Goal: Task Accomplishment & Management: Manage account settings

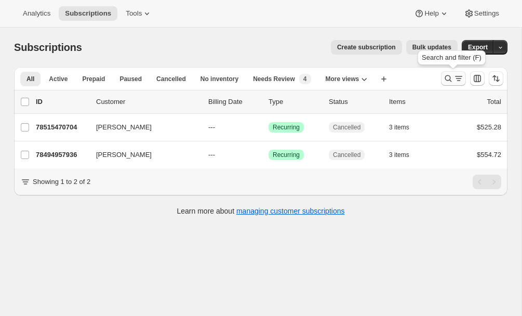
click at [448, 77] on icon "Search and filter results" at bounding box center [448, 78] width 10 height 10
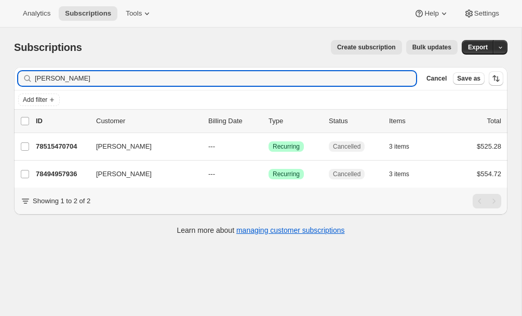
drag, startPoint x: 84, startPoint y: 78, endPoint x: 8, endPoint y: 78, distance: 75.8
click at [8, 78] on div "Filter subscribers joe taff Clear Cancel Save as Add filter 0 selected Update n…" at bounding box center [257, 152] width 502 height 187
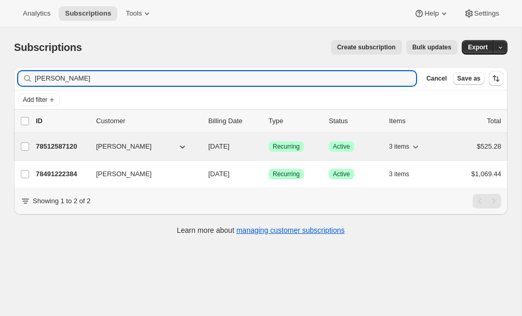
type input "leis"
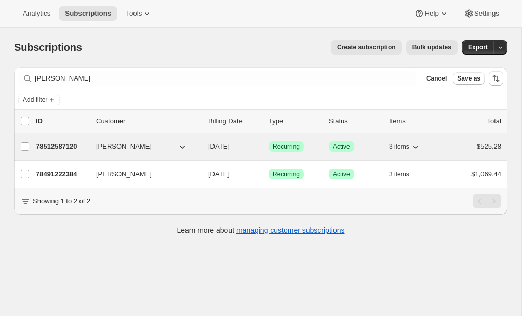
click at [58, 144] on p "78512587120" at bounding box center [62, 146] width 52 height 10
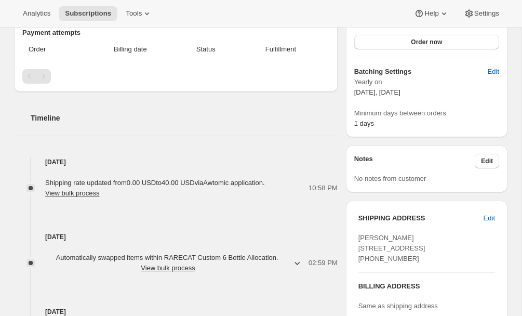
scroll to position [274, 0]
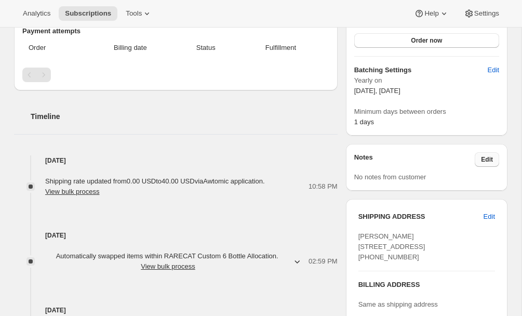
click at [483, 157] on span "Edit" at bounding box center [487, 159] width 12 height 8
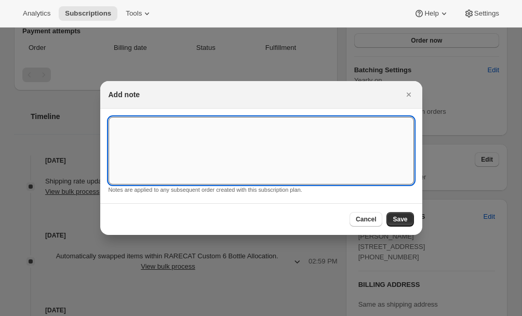
click at [221, 125] on textarea ":r3d:" at bounding box center [261, 151] width 305 height 68
paste textarea "On Oct 15, 2025, at 10:56 AM, Leisa Gill <Leisa.Gill@lbmc.com> wrote: Thank you…"
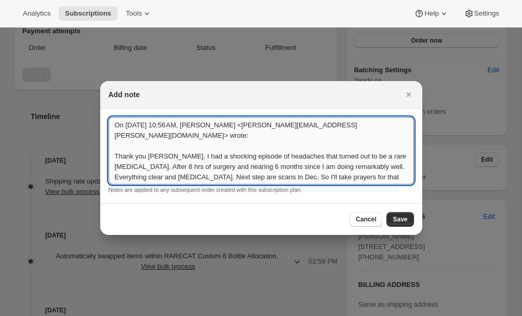
scroll to position [60, 0]
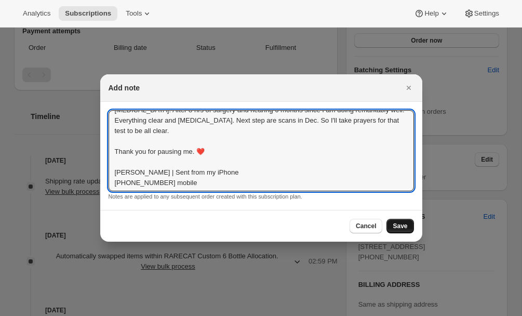
type textarea "On Oct 15, 2025, at 10:56 AM, Leisa Gill <Leisa.Gill@lbmc.com> wrote: Thank you…"
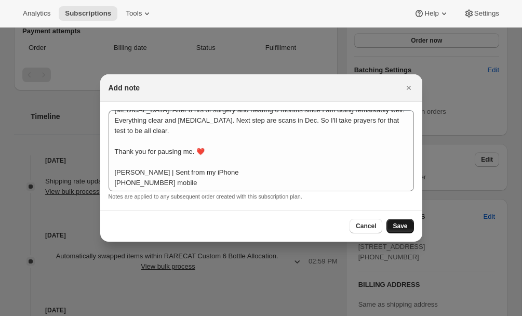
click at [398, 225] on span "Save" at bounding box center [400, 226] width 15 height 8
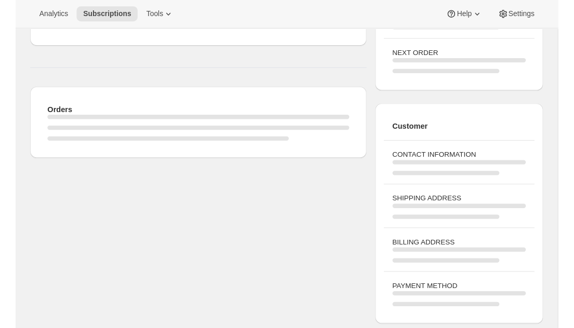
scroll to position [274, 0]
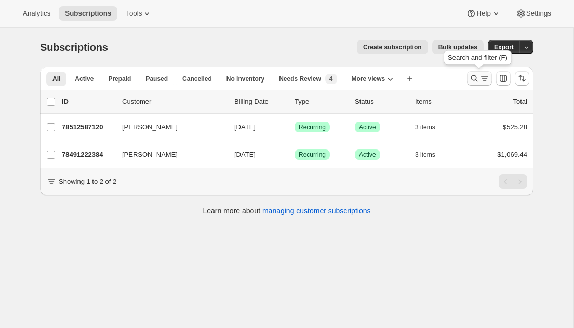
click at [472, 77] on icon "Search and filter results" at bounding box center [474, 78] width 10 height 10
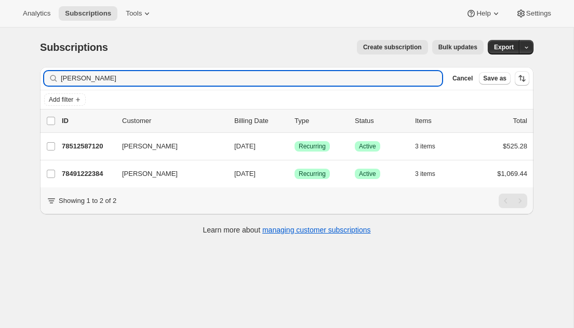
drag, startPoint x: 85, startPoint y: 79, endPoint x: 36, endPoint y: 79, distance: 48.8
click at [36, 79] on div "Filter subscribers leis Clear Cancel Save as Add filter 0 selected Update next …" at bounding box center [283, 152] width 502 height 187
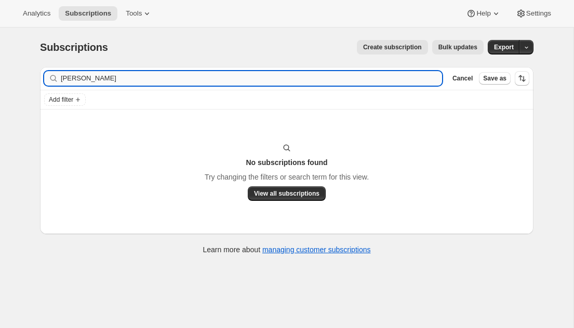
drag, startPoint x: 99, startPoint y: 78, endPoint x: 74, endPoint y: 79, distance: 24.9
click at [74, 79] on input "pat whel" at bounding box center [251, 78] width 381 height 15
type input "p"
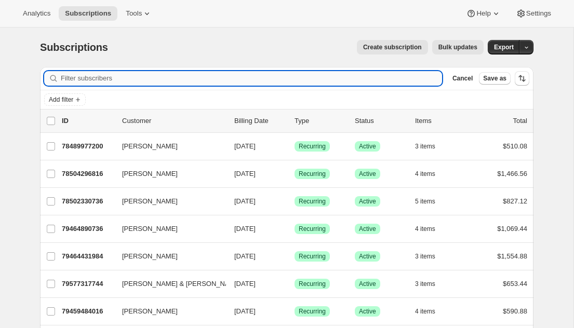
click at [75, 79] on input "Filter subscribers" at bounding box center [251, 78] width 381 height 15
paste input "patwhelan412@gmail.com"
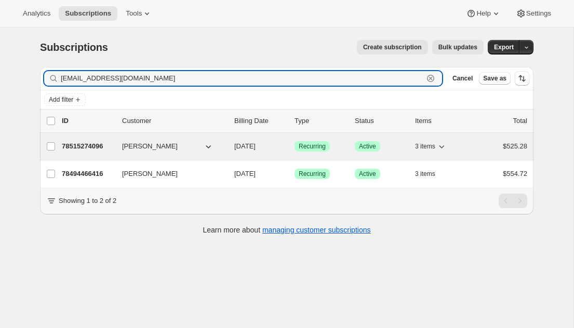
type input "patwhelan412@gmail.com"
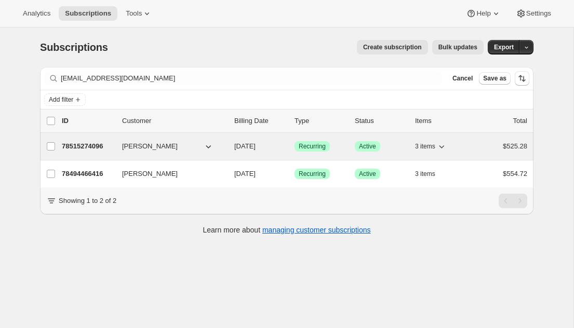
click at [88, 145] on p "78515274096" at bounding box center [88, 146] width 52 height 10
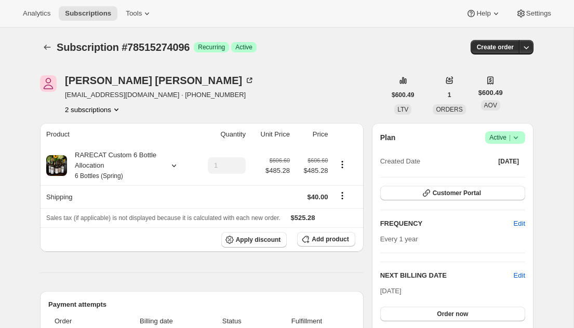
click at [517, 137] on icon at bounding box center [516, 138] width 4 height 3
click at [496, 176] on span "Cancel subscription" at bounding box center [502, 176] width 59 height 8
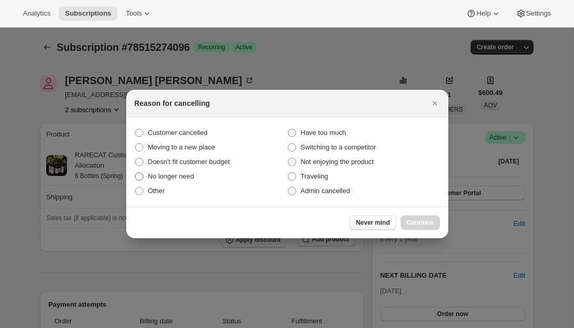
click at [140, 175] on span ":rcj:" at bounding box center [139, 176] width 8 height 8
click at [136, 173] on input "No longer need" at bounding box center [135, 172] width 1 height 1
radio input "true"
click at [416, 223] on span "Continue" at bounding box center [420, 223] width 27 height 8
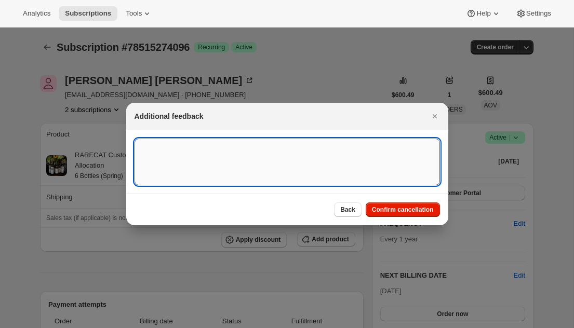
click at [152, 145] on textarea ":rcj:" at bounding box center [287, 162] width 305 height 47
paste textarea "From: Pat Whelan <patwhelan412@gmail.com> Date: Wed, Oct 15, 2025 at 2:13 PM Su…"
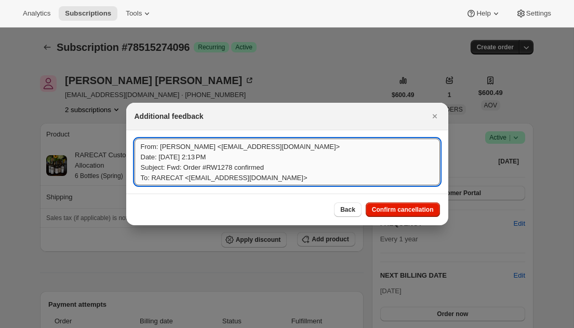
scroll to position [1, 0]
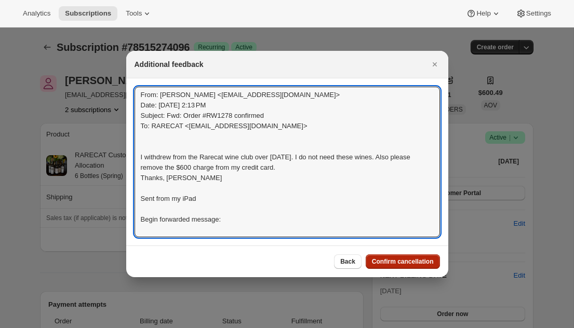
type textarea "From: Pat Whelan <patwhelan412@gmail.com> Date: Wed, Oct 15, 2025 at 2:13 PM Su…"
click at [401, 259] on span "Confirm cancellation" at bounding box center [403, 262] width 62 height 8
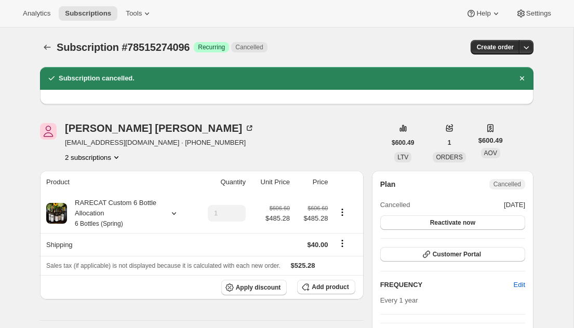
click at [119, 157] on icon "Product actions" at bounding box center [116, 157] width 10 height 10
click at [92, 182] on button "78494466416" at bounding box center [92, 176] width 78 height 17
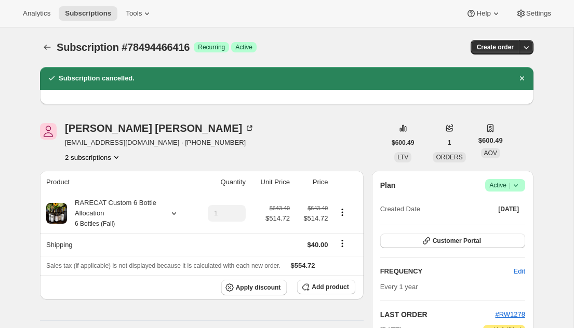
click at [517, 183] on icon at bounding box center [515, 185] width 10 height 10
click at [493, 221] on span "Cancel subscription" at bounding box center [502, 224] width 59 height 8
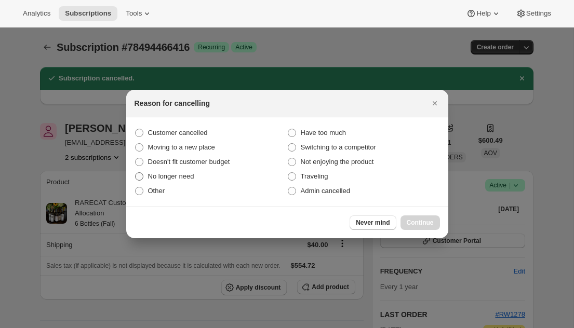
click at [139, 176] on span ":rip:" at bounding box center [139, 176] width 8 height 8
click at [136, 173] on input "No longer need" at bounding box center [135, 172] width 1 height 1
radio input "true"
click at [414, 221] on span "Continue" at bounding box center [420, 223] width 27 height 8
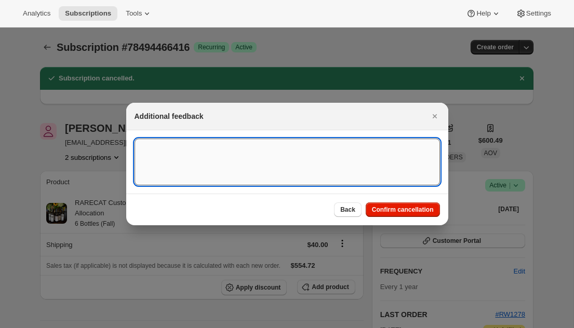
click at [151, 169] on textarea ":rip:" at bounding box center [287, 162] width 305 height 47
paste textarea "From: Pat Whelan <patwhelan412@gmail.com> Date: Wed, Oct 15, 2025 at 2:13 PM Su…"
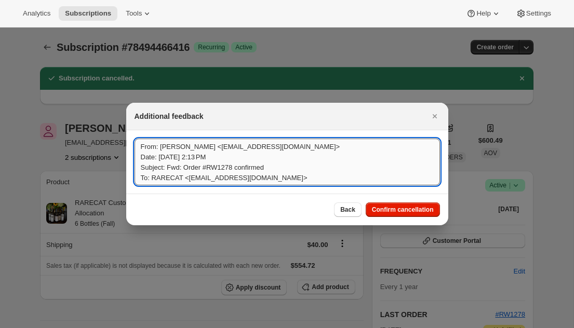
scroll to position [1, 0]
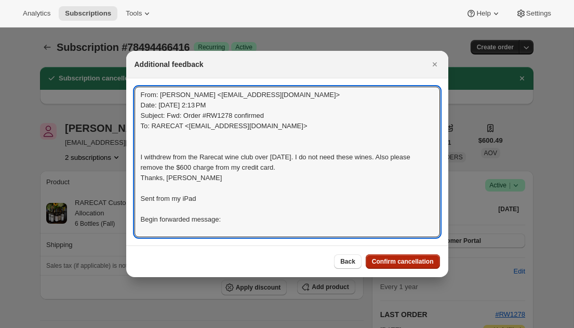
type textarea "From: Pat Whelan <patwhelan412@gmail.com> Date: Wed, Oct 15, 2025 at 2:13 PM Su…"
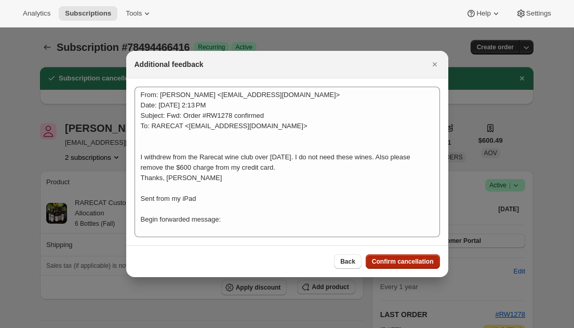
click at [398, 262] on span "Confirm cancellation" at bounding box center [403, 262] width 62 height 8
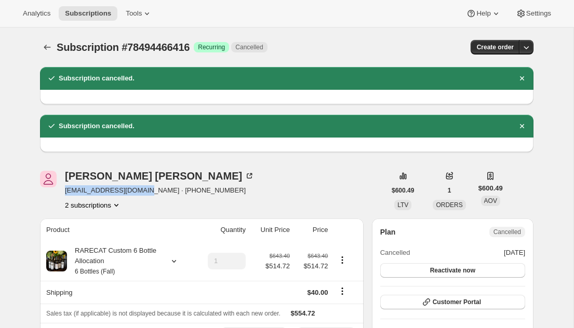
drag, startPoint x: 147, startPoint y: 193, endPoint x: 65, endPoint y: 186, distance: 82.8
click at [65, 186] on span "patwhelan412@gmail.com · +17136283363" at bounding box center [160, 190] width 190 height 10
copy span "patwhelan412@gmail.com"
click at [92, 17] on span "Subscriptions" at bounding box center [88, 13] width 46 height 8
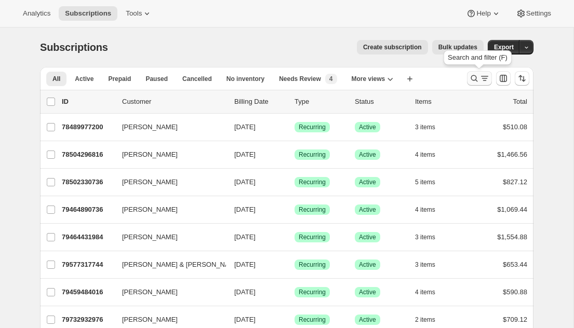
click at [475, 77] on icon "Search and filter results" at bounding box center [474, 78] width 10 height 10
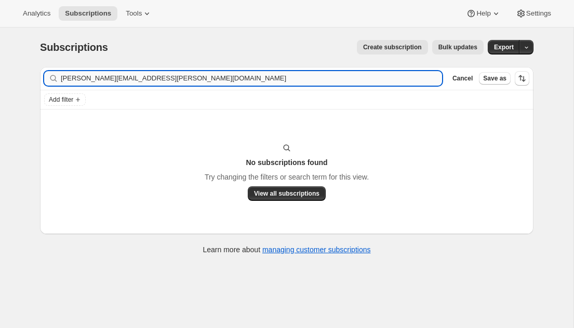
click at [167, 80] on input "larry.j.goldsmith@gmail.com" at bounding box center [251, 78] width 381 height 15
drag, startPoint x: 162, startPoint y: 78, endPoint x: 32, endPoint y: 76, distance: 129.9
click at [32, 76] on div "Filter subscribers larry.j.goldsmith@gmail.com Clear Cancel Save as Add filter …" at bounding box center [283, 162] width 502 height 207
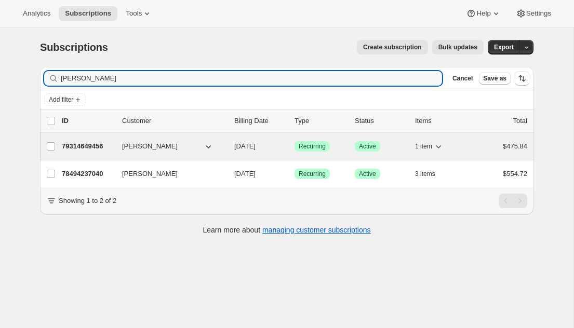
type input "[PERSON_NAME]"
click at [85, 146] on p "79314649456" at bounding box center [88, 146] width 52 height 10
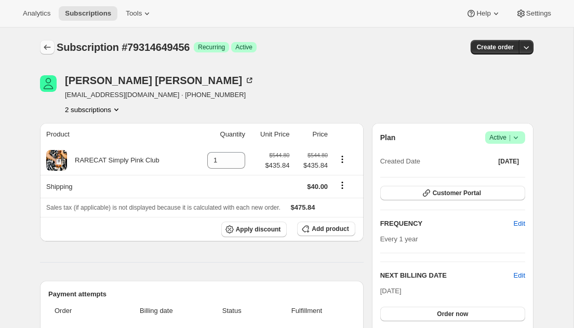
click at [47, 49] on icon "Subscriptions" at bounding box center [47, 47] width 10 height 10
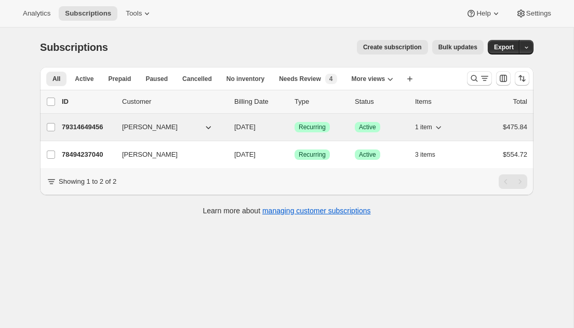
click at [142, 127] on span "[PERSON_NAME]" at bounding box center [150, 127] width 56 height 10
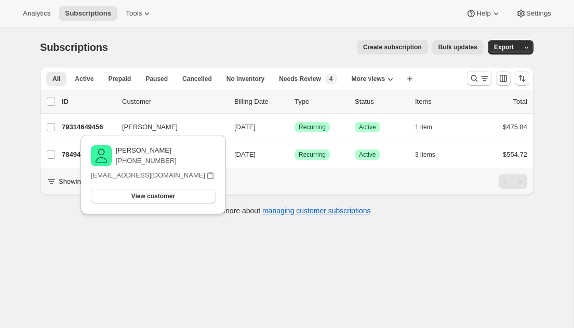
click at [71, 221] on div "All Active Prepaid Paused Cancelled No inventory Needs Review Simply Bundle Rec…" at bounding box center [286, 146] width 493 height 159
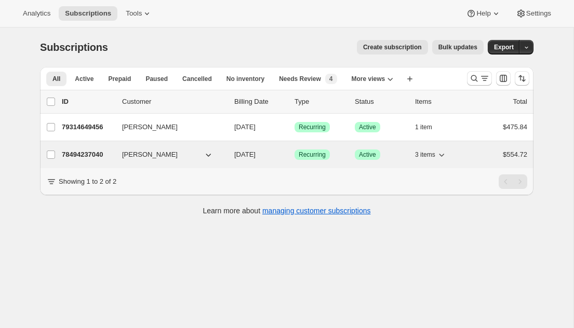
click at [79, 154] on p "78494237040" at bounding box center [88, 155] width 52 height 10
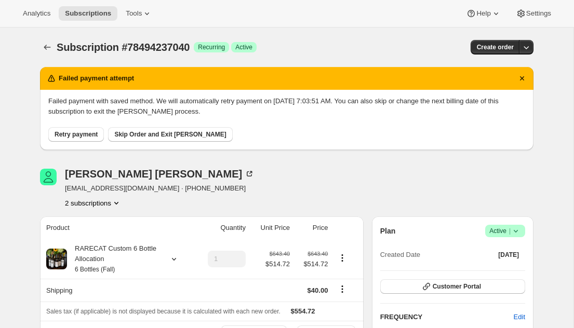
scroll to position [2, 0]
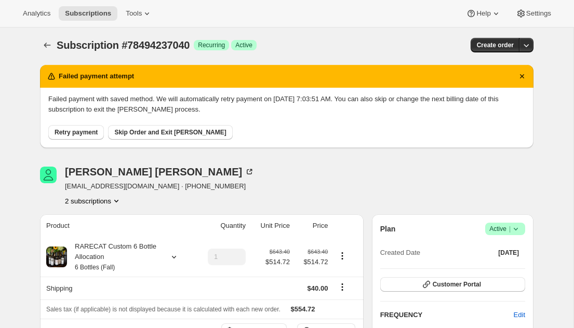
click at [119, 199] on icon "Product actions" at bounding box center [116, 201] width 10 height 10
click at [102, 238] on span "79314649456" at bounding box center [92, 238] width 72 height 10
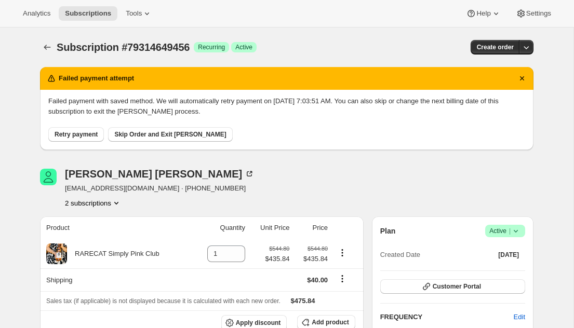
scroll to position [7, 0]
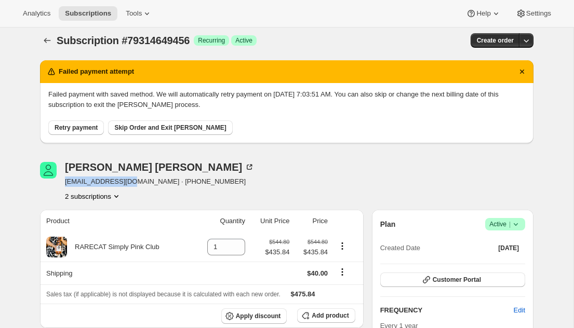
drag, startPoint x: 64, startPoint y: 181, endPoint x: 133, endPoint y: 183, distance: 69.1
click at [133, 183] on div "Valerie Goldsmith vavincen@yahoo.com · +17042365217 2 subscriptions" at bounding box center [212, 181] width 345 height 39
copy span "vavincen@yahoo.com"
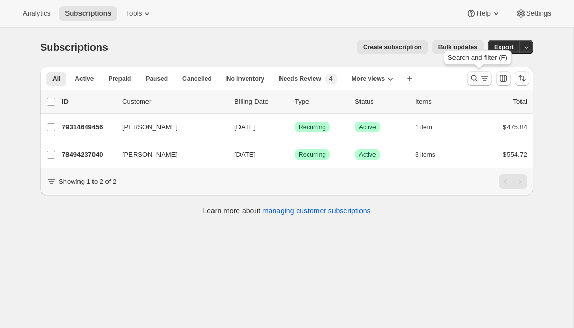
click at [472, 78] on icon "Search and filter results" at bounding box center [474, 78] width 10 height 10
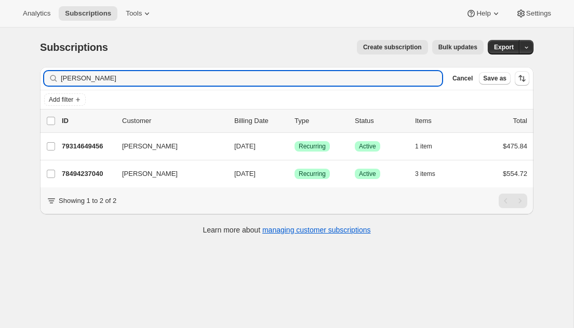
drag, startPoint x: 107, startPoint y: 74, endPoint x: 46, endPoint y: 73, distance: 60.8
click at [46, 73] on div "[PERSON_NAME] Clear" at bounding box center [243, 78] width 398 height 15
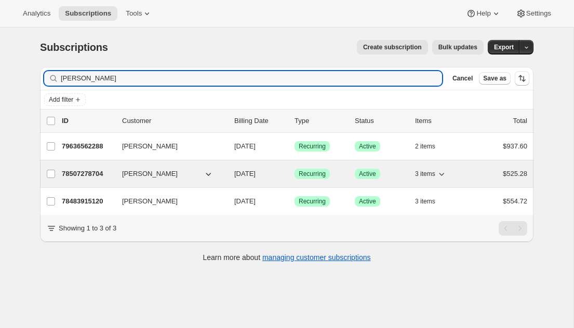
type input "[PERSON_NAME]"
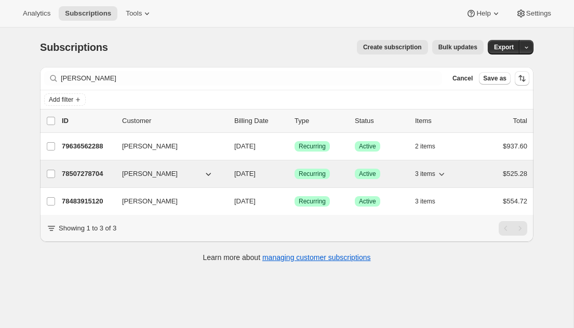
click at [80, 173] on p "78507278704" at bounding box center [88, 174] width 52 height 10
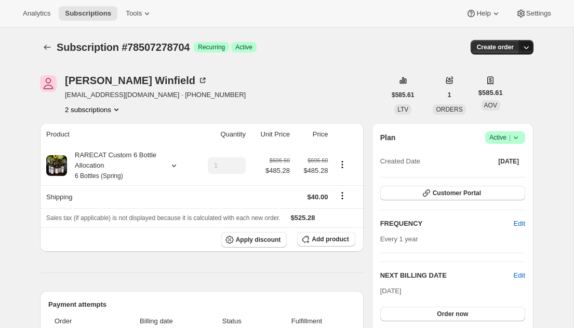
click at [522, 47] on icon "button" at bounding box center [526, 47] width 10 height 10
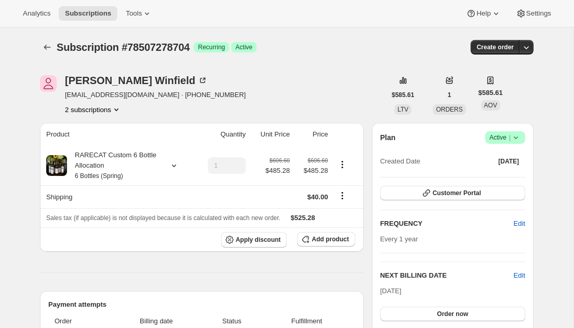
click at [517, 137] on icon at bounding box center [516, 138] width 4 height 3
click at [505, 172] on span "Cancel subscription" at bounding box center [502, 176] width 59 height 8
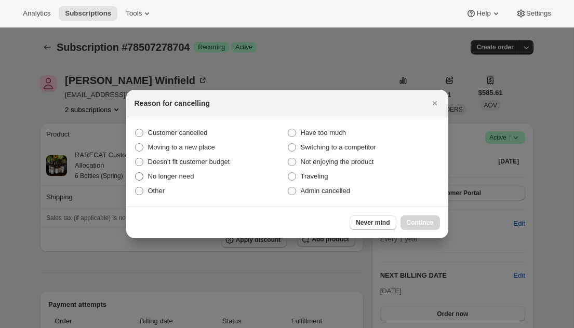
click at [140, 175] on span ":r52:" at bounding box center [139, 176] width 8 height 8
click at [136, 173] on input "No longer need" at bounding box center [135, 172] width 1 height 1
radio input "true"
click at [421, 220] on span "Continue" at bounding box center [420, 223] width 27 height 8
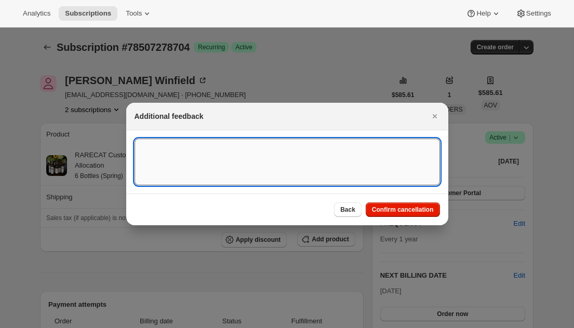
click at [149, 146] on textarea ":r52:" at bounding box center [287, 162] width 305 height 47
paste textarea "Hi [PERSON_NAME], I hope you have been doing well. I just received this notific…"
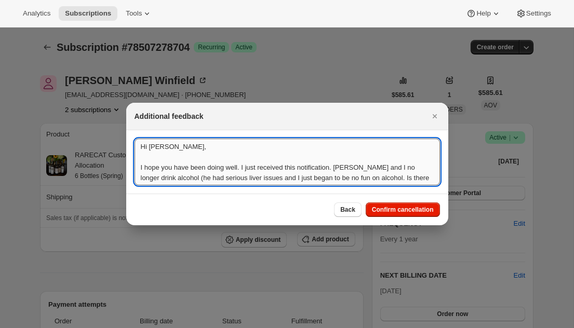
scroll to position [1, 0]
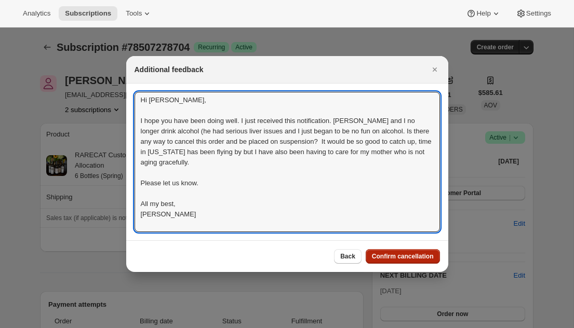
type textarea "Hi [PERSON_NAME], I hope you have been doing well. I just received this notific…"
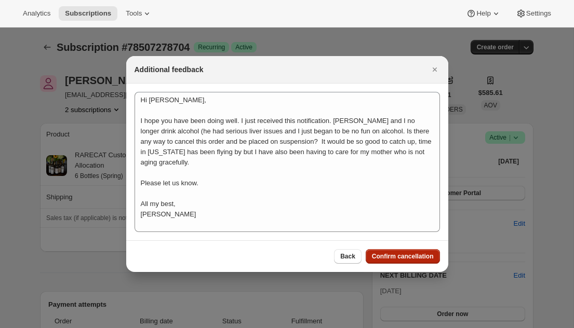
click at [396, 253] on span "Confirm cancellation" at bounding box center [403, 256] width 62 height 8
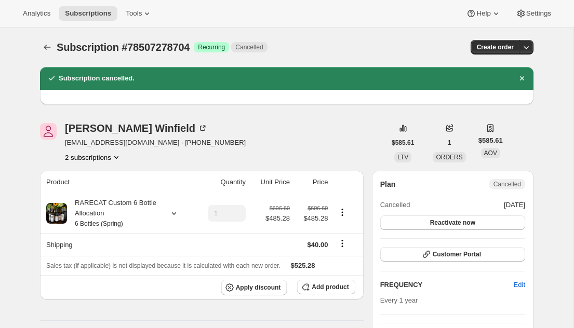
click at [117, 157] on icon "Product actions" at bounding box center [116, 157] width 4 height 3
click at [96, 174] on span "78483915120" at bounding box center [77, 177] width 42 height 8
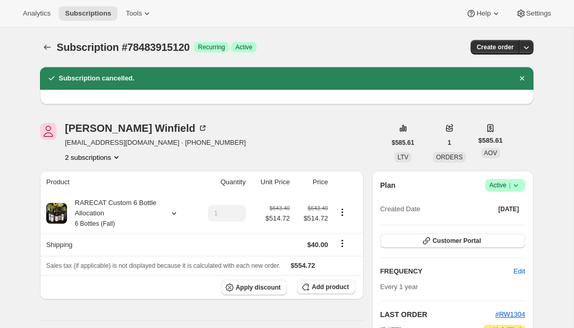
click at [517, 184] on icon at bounding box center [515, 185] width 10 height 10
click at [501, 220] on span "Cancel subscription" at bounding box center [502, 224] width 59 height 8
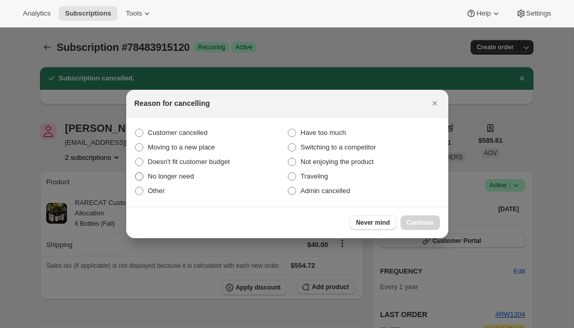
click at [139, 175] on span ":rbs:" at bounding box center [139, 176] width 8 height 8
click at [136, 173] on input "No longer need" at bounding box center [135, 172] width 1 height 1
radio input "true"
click at [415, 222] on span "Continue" at bounding box center [420, 223] width 27 height 8
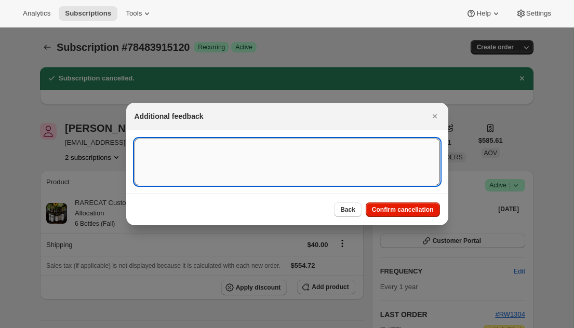
click at [176, 164] on textarea ":rbs:" at bounding box center [287, 162] width 305 height 47
paste textarea "Hi [PERSON_NAME], I hope you have been doing well. I just received this notific…"
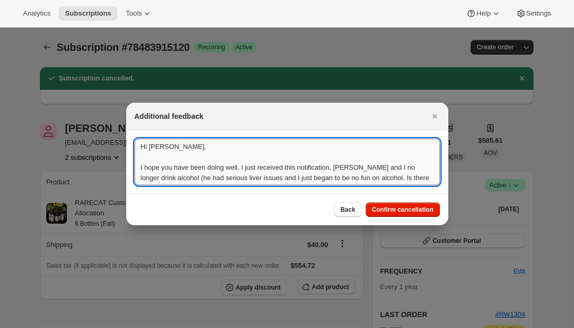
scroll to position [1, 0]
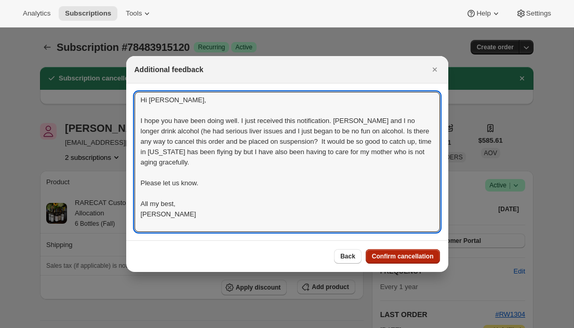
type textarea "Hi [PERSON_NAME], I hope you have been doing well. I just received this notific…"
click at [393, 257] on span "Confirm cancellation" at bounding box center [403, 256] width 62 height 8
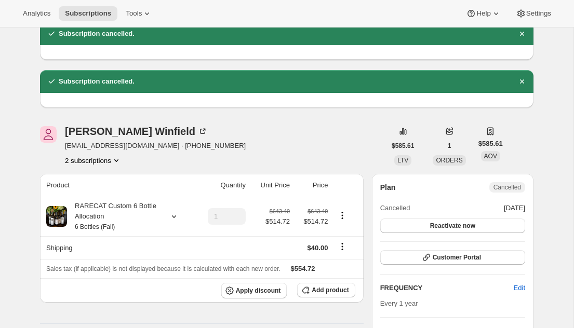
scroll to position [0, 0]
